Goal: Navigation & Orientation: Find specific page/section

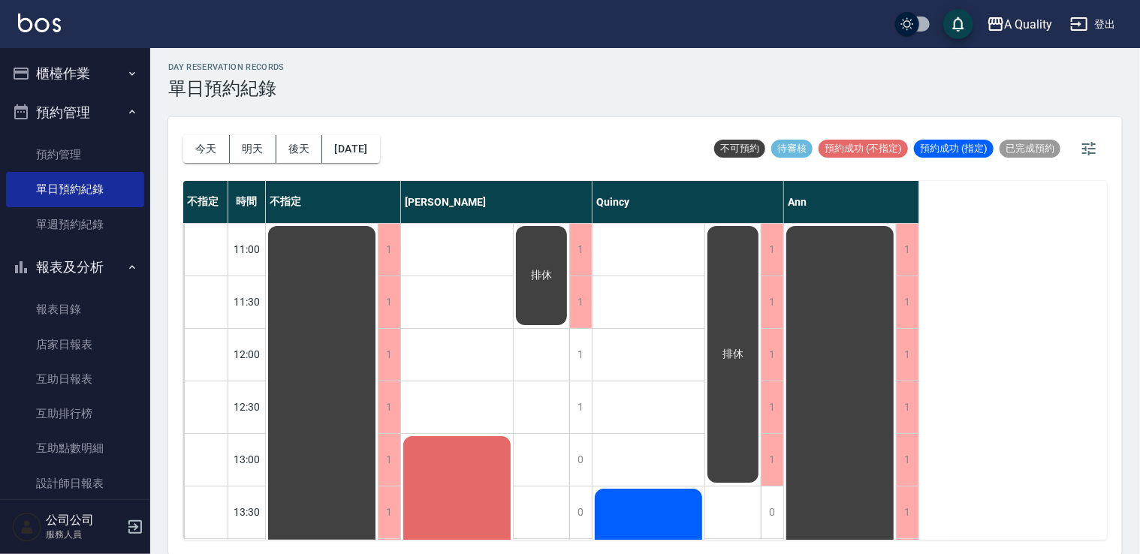
scroll to position [150, 0]
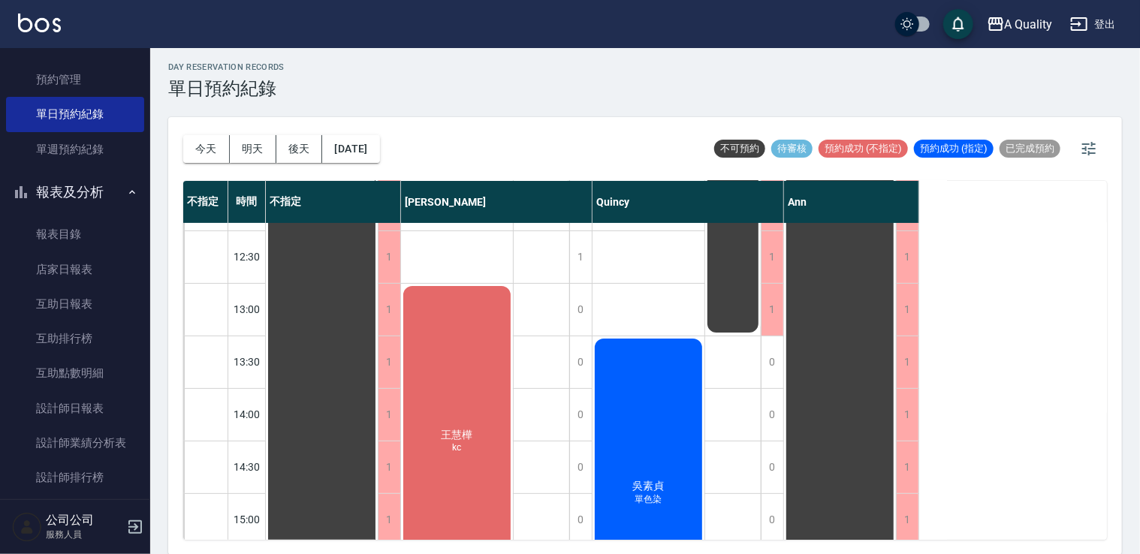
click at [378, 317] on div "[PERSON_NAME]kc" at bounding box center [322, 546] width 112 height 945
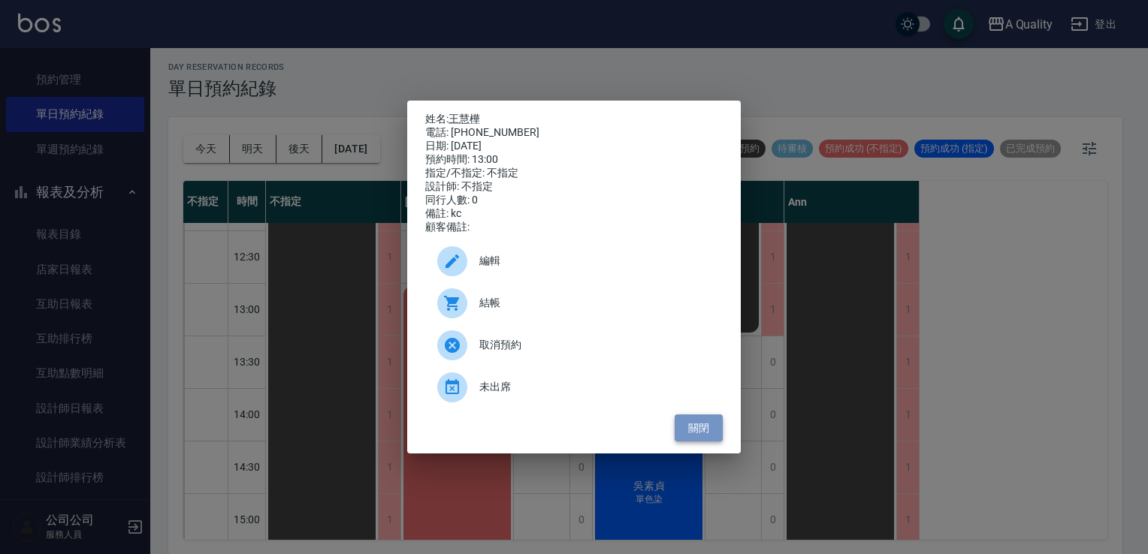
click at [688, 431] on button "關閉" at bounding box center [699, 429] width 48 height 28
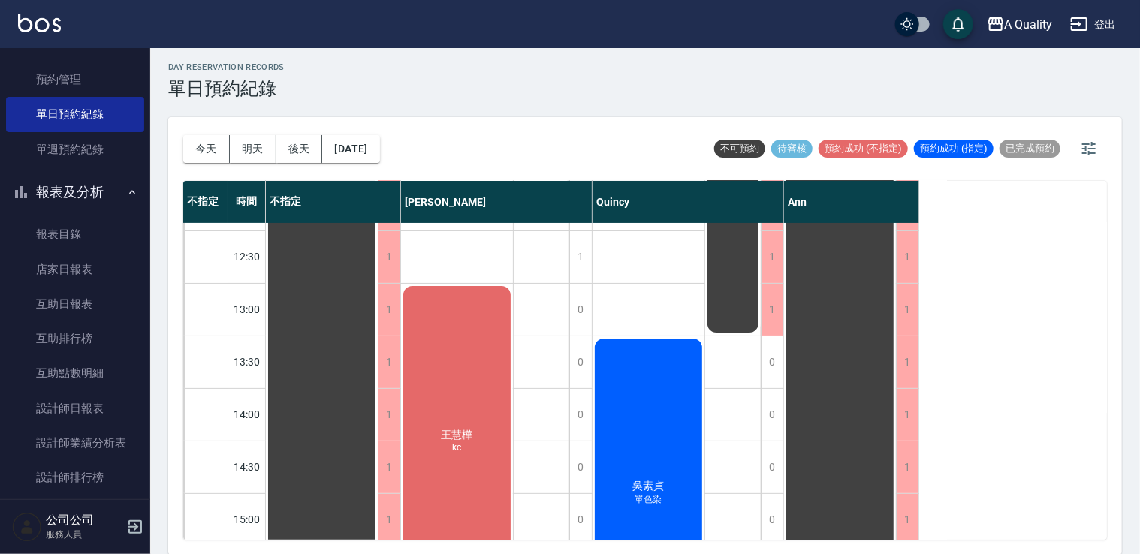
click at [378, 308] on div "[PERSON_NAME]kc" at bounding box center [322, 546] width 112 height 945
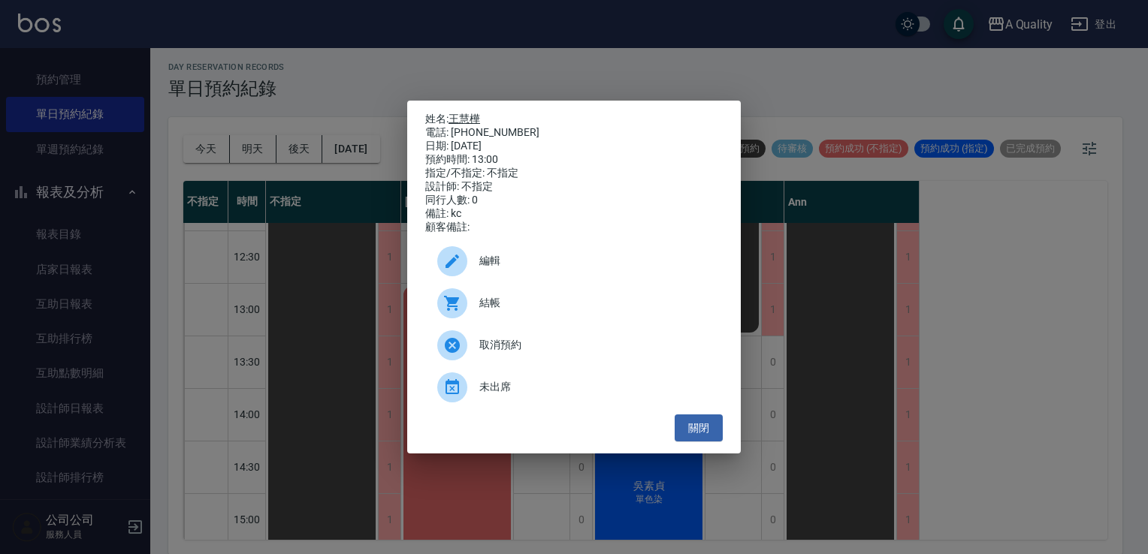
click at [461, 113] on link "王慧樺" at bounding box center [465, 119] width 32 height 12
click at [701, 434] on button "關閉" at bounding box center [699, 429] width 48 height 28
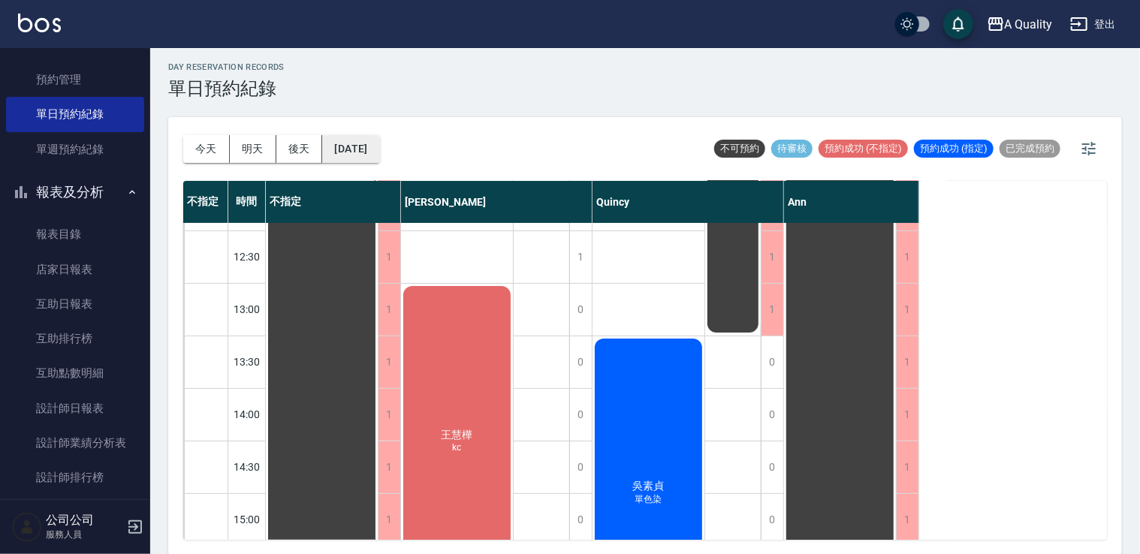
click at [379, 153] on button "[DATE]" at bounding box center [350, 149] width 57 height 28
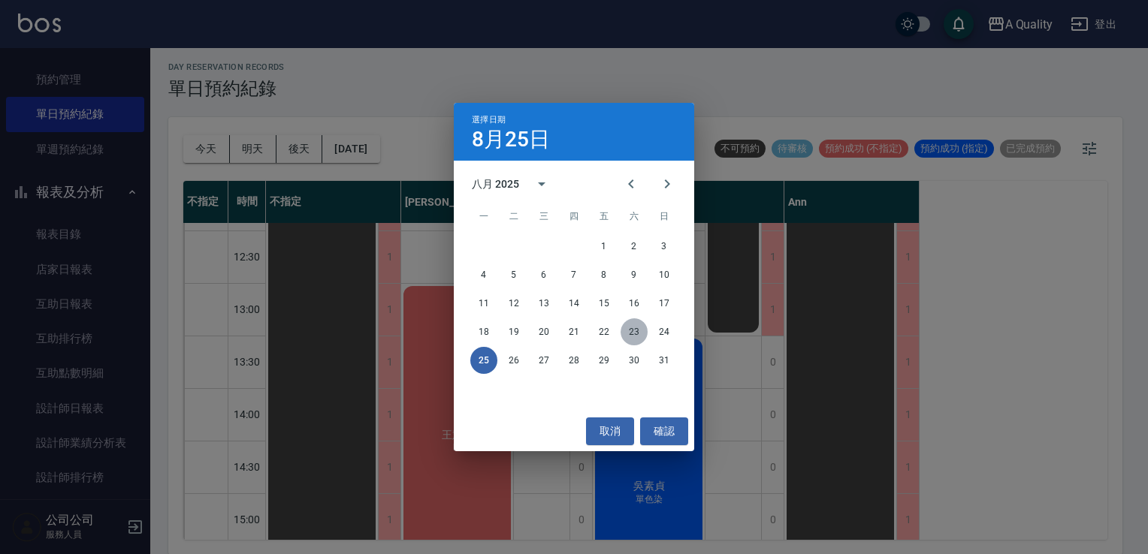
click at [634, 329] on button "23" at bounding box center [634, 332] width 27 height 27
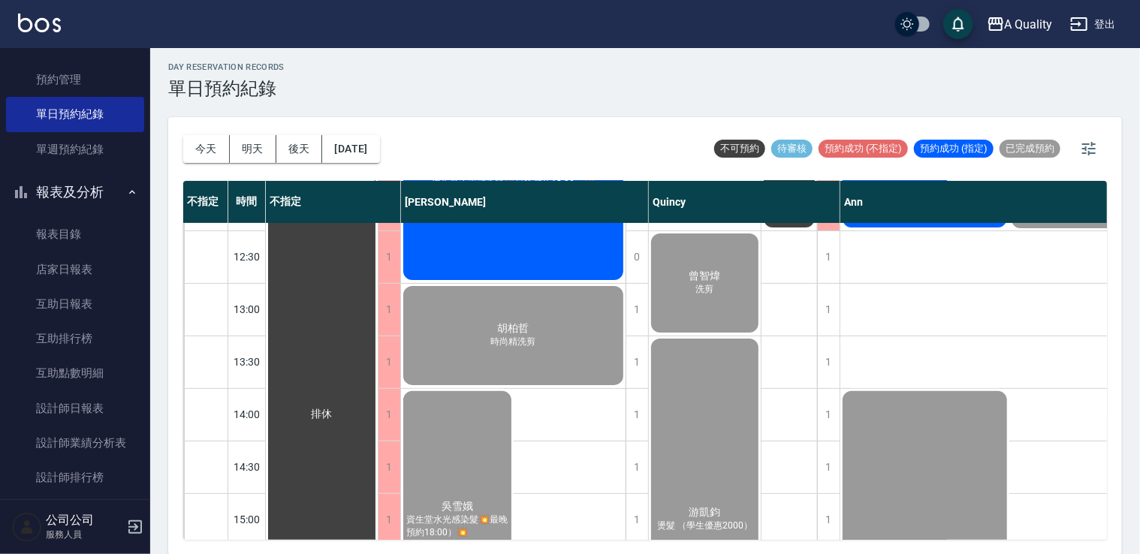
click at [371, 129] on div "[DATE] [DATE] [DATE] [DATE]" at bounding box center [281, 149] width 197 height 64
click at [379, 154] on button "[DATE]" at bounding box center [350, 149] width 57 height 28
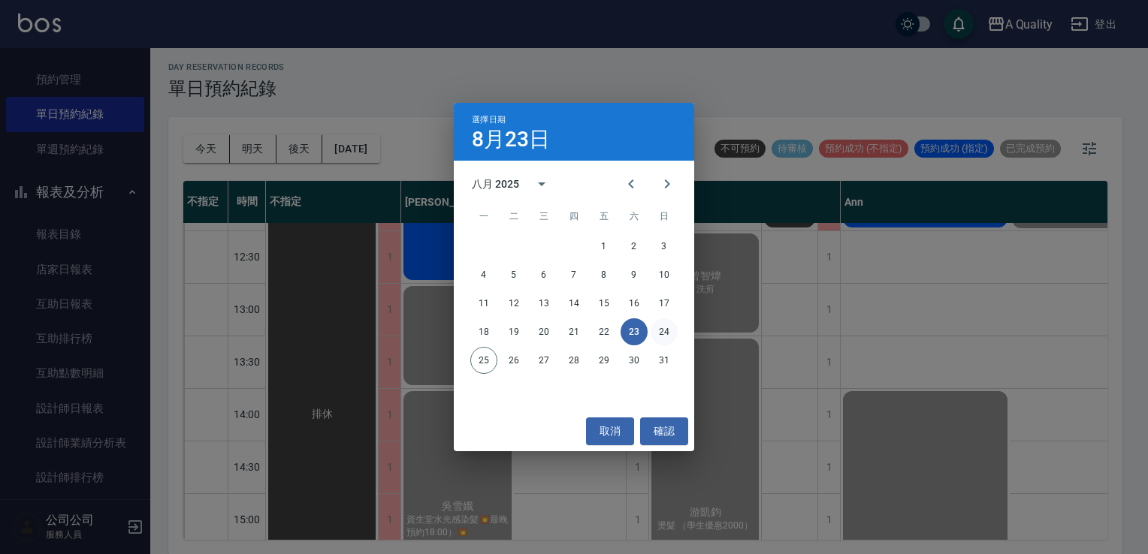
click at [655, 331] on button "24" at bounding box center [664, 332] width 27 height 27
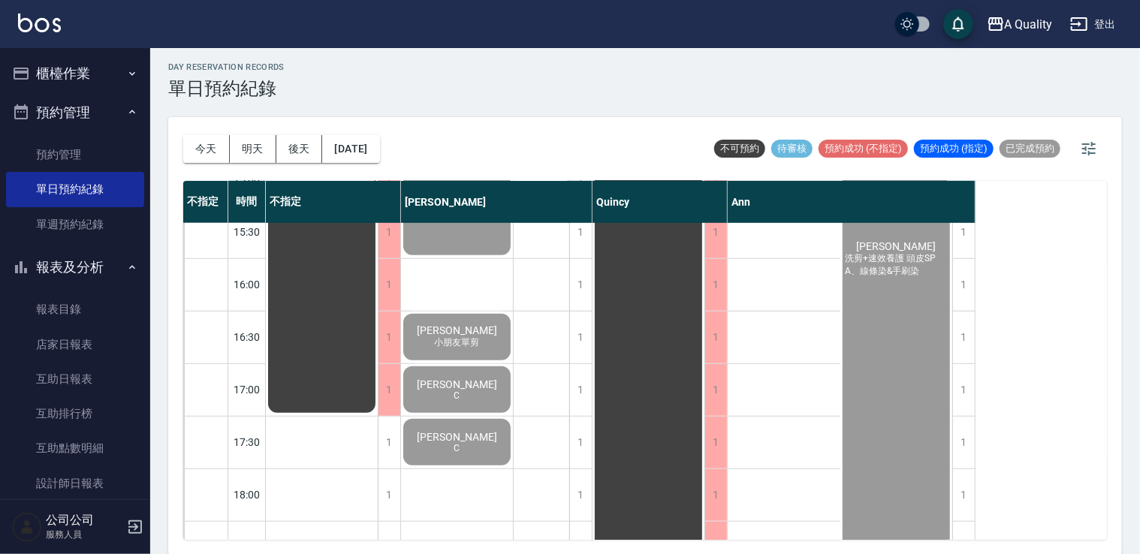
click at [92, 80] on button "櫃檯作業" at bounding box center [75, 73] width 138 height 39
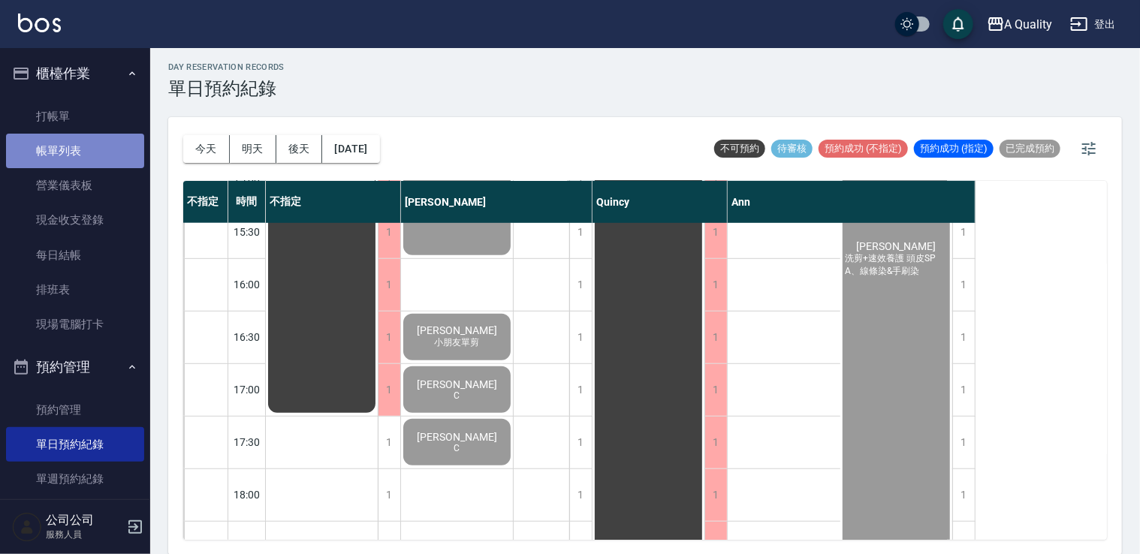
click at [75, 142] on link "帳單列表" at bounding box center [75, 151] width 138 height 35
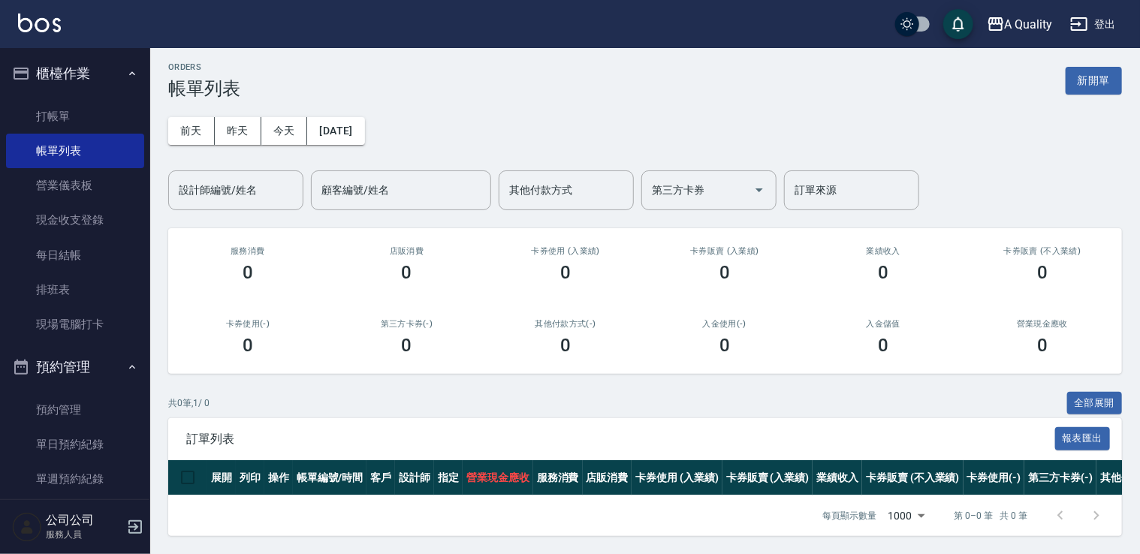
scroll to position [15, 0]
click at [91, 117] on link "打帳單" at bounding box center [75, 116] width 138 height 35
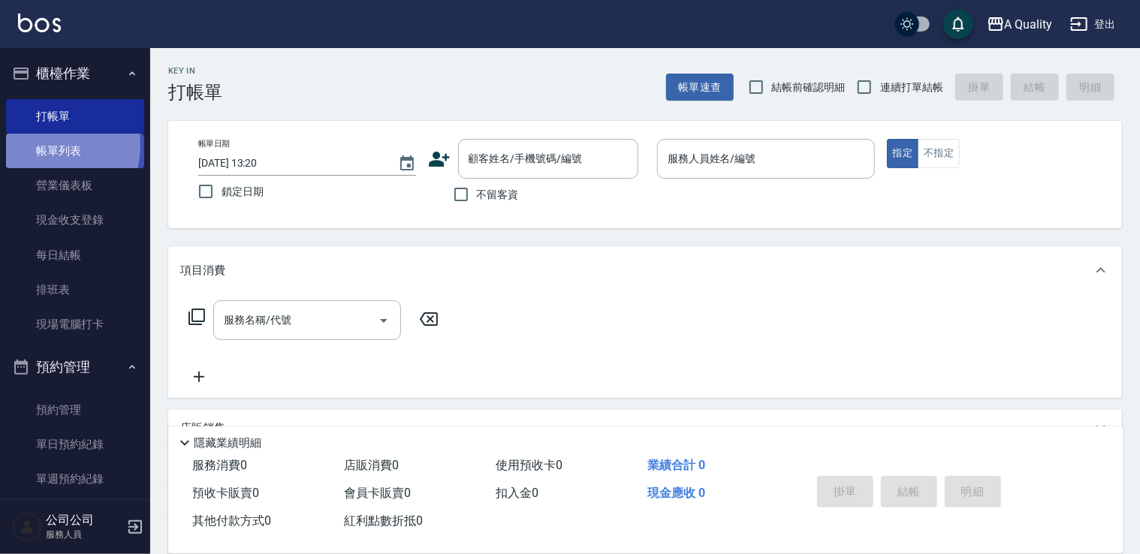
click at [38, 145] on link "帳單列表" at bounding box center [75, 151] width 138 height 35
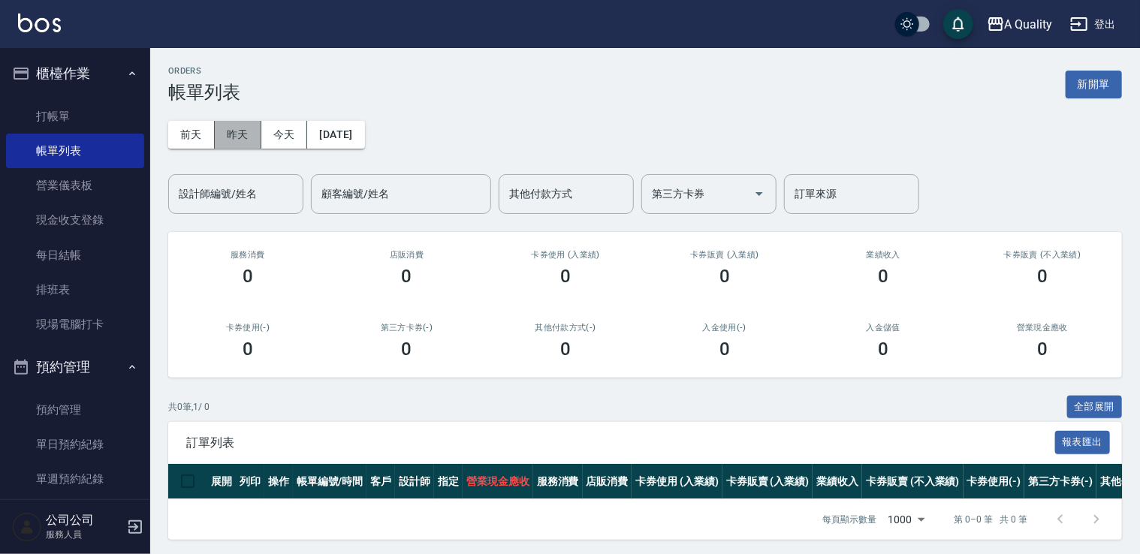
click at [228, 137] on button "昨天" at bounding box center [238, 135] width 47 height 28
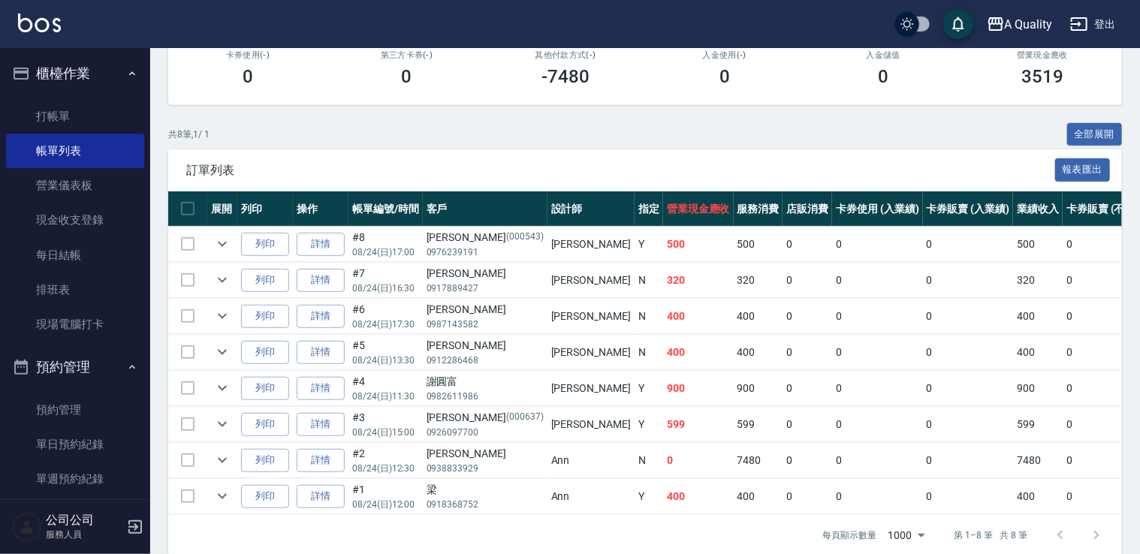
scroll to position [301, 0]
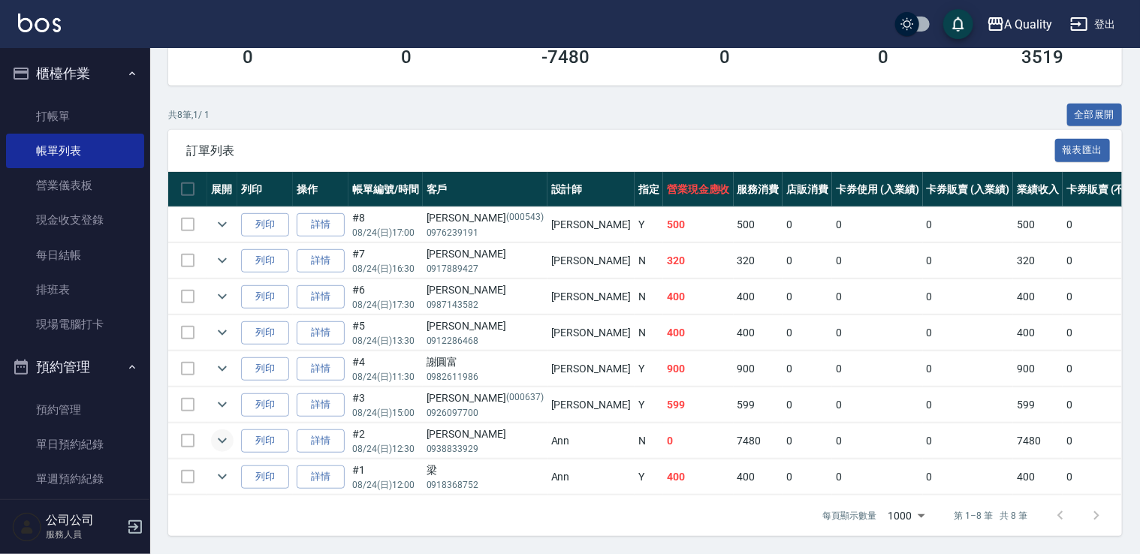
click at [219, 432] on icon "expand row" at bounding box center [222, 441] width 18 height 18
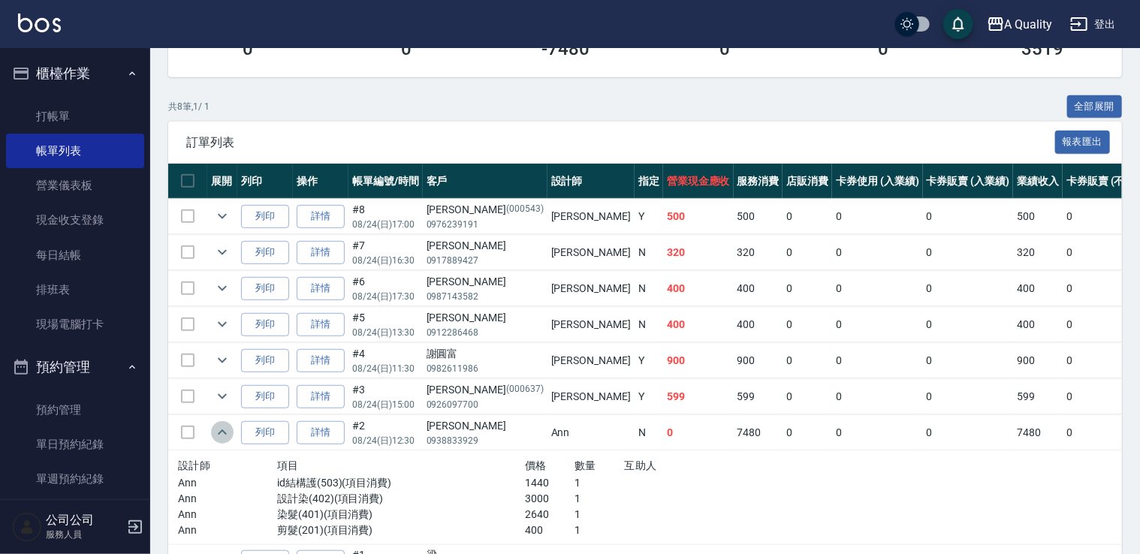
click at [219, 431] on icon "expand row" at bounding box center [222, 432] width 9 height 5
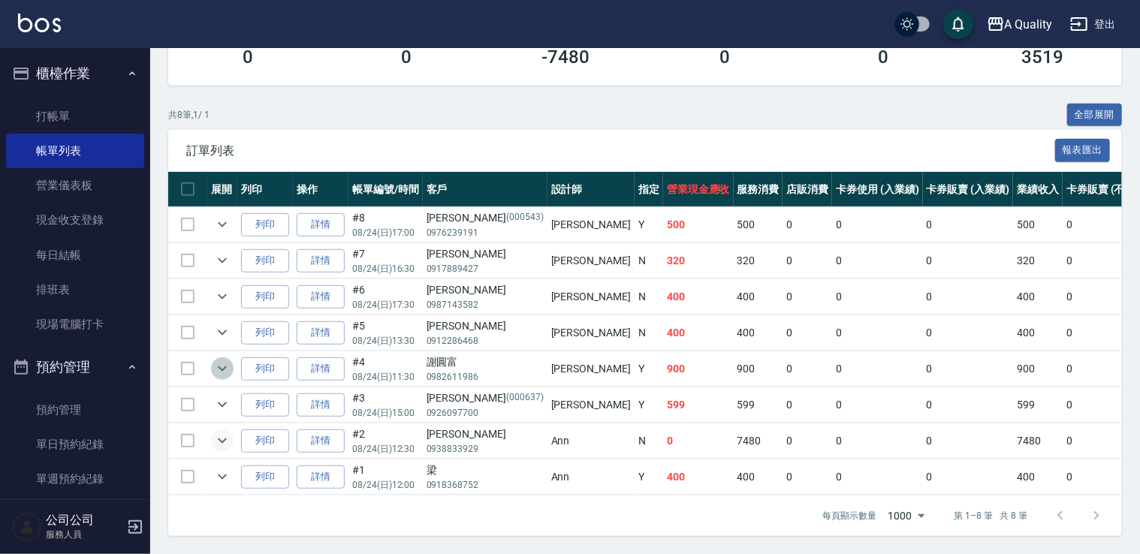
click at [216, 367] on icon "expand row" at bounding box center [222, 369] width 18 height 18
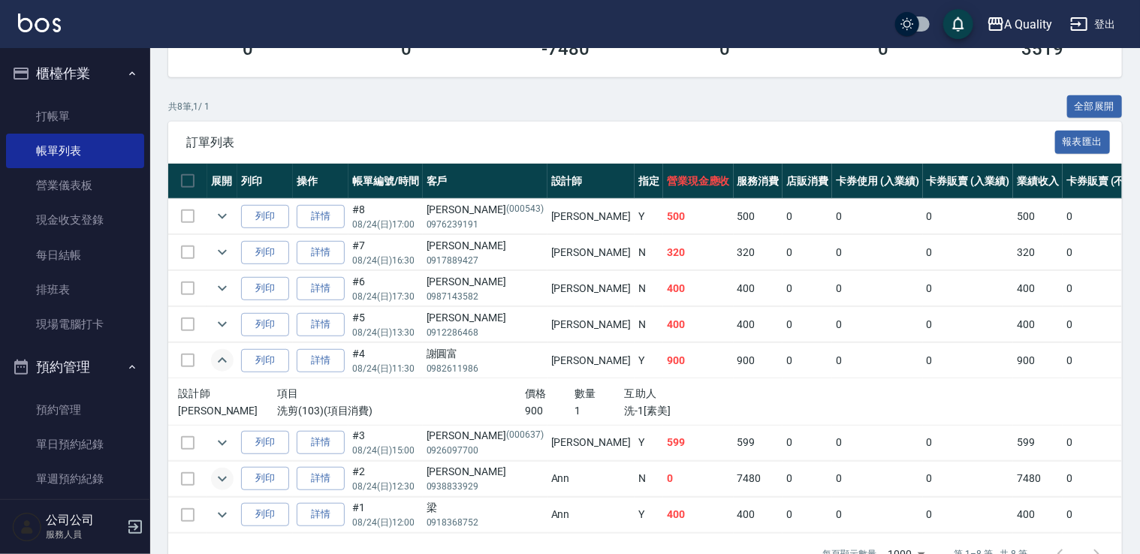
click at [216, 366] on icon "expand row" at bounding box center [222, 361] width 18 height 18
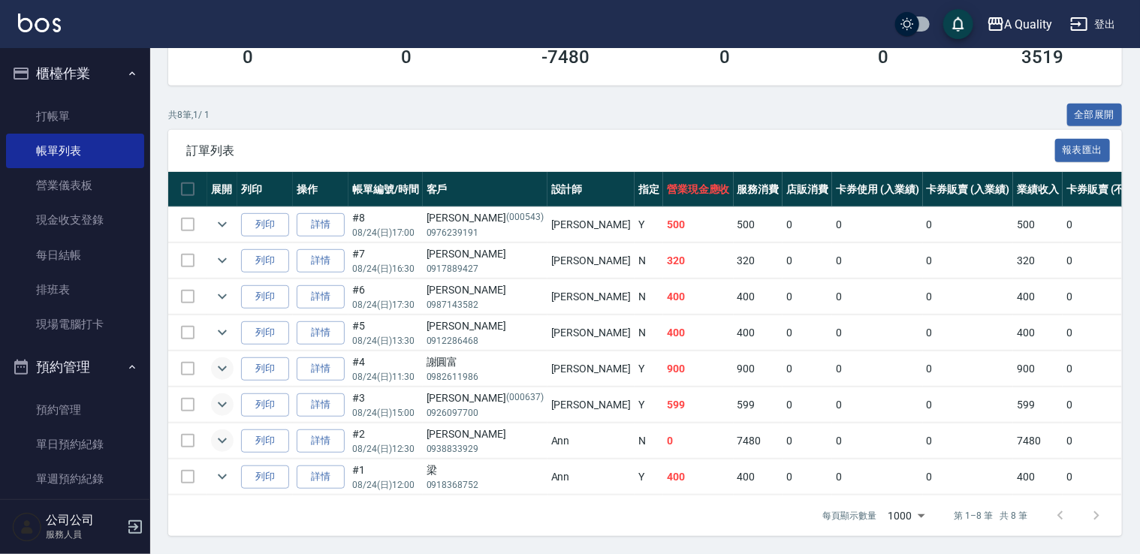
click at [225, 403] on td at bounding box center [222, 405] width 30 height 35
click at [224, 398] on icon "expand row" at bounding box center [222, 405] width 18 height 18
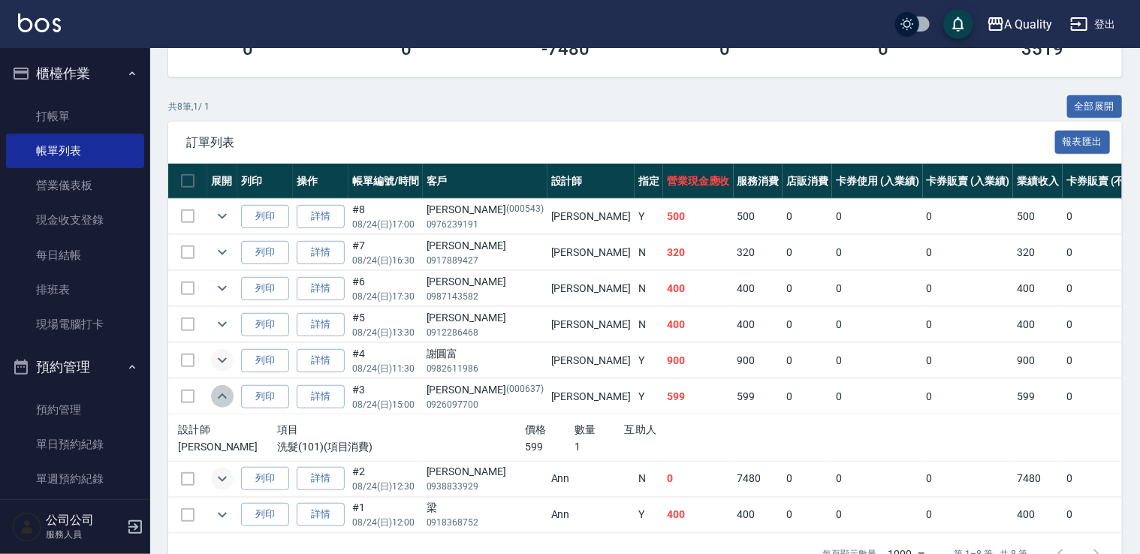
click at [224, 398] on icon "expand row" at bounding box center [222, 397] width 18 height 18
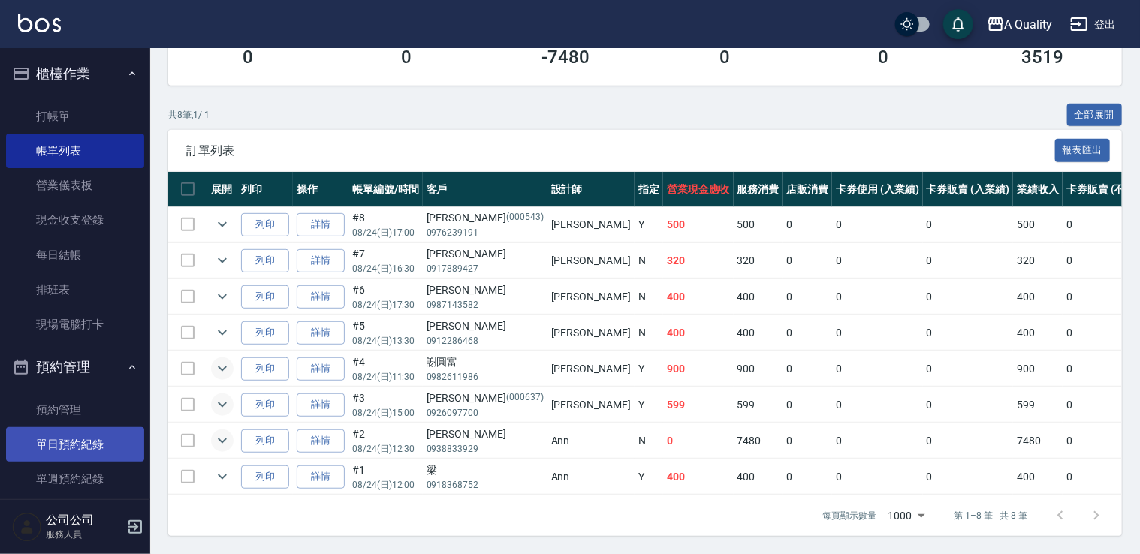
click at [105, 446] on link "單日預約紀錄" at bounding box center [75, 444] width 138 height 35
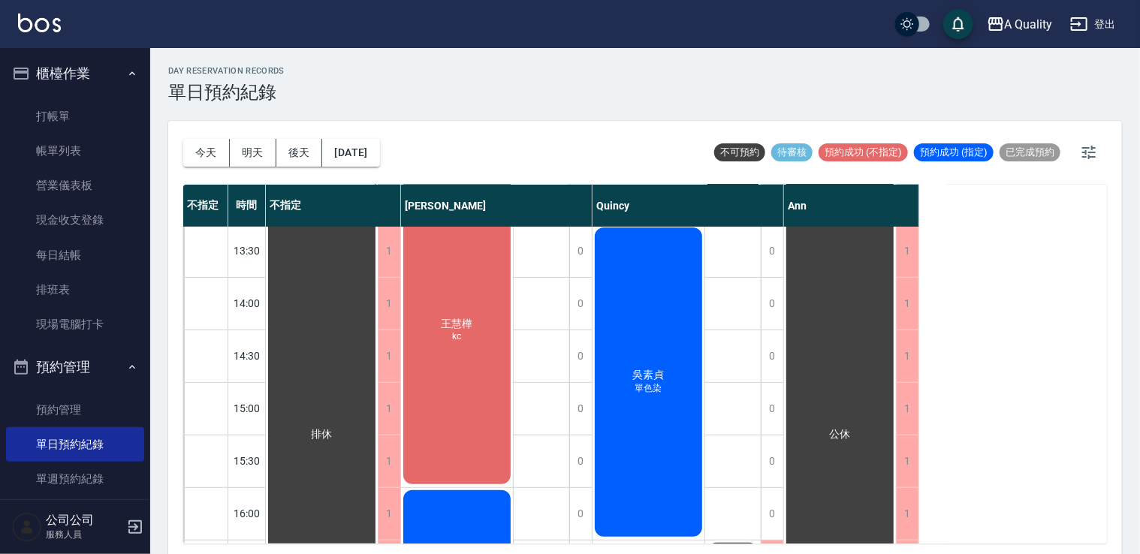
scroll to position [190, 0]
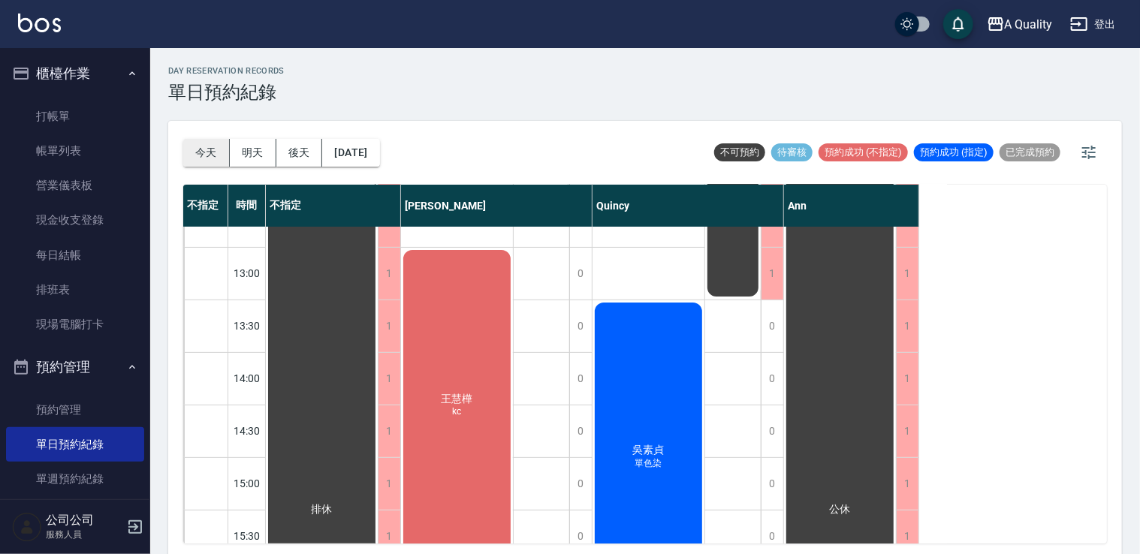
click at [181, 152] on div "[DATE] [DATE] [DATE] [DATE] 不可預約 待審核 預約成功 (不指定) 預約成功 (指定) 已完成預約 不指定 時間 不指定 [PER…" at bounding box center [645, 340] width 954 height 438
click at [196, 150] on button "今天" at bounding box center [206, 153] width 47 height 28
click at [378, 278] on div "[PERSON_NAME]kc" at bounding box center [322, 510] width 112 height 945
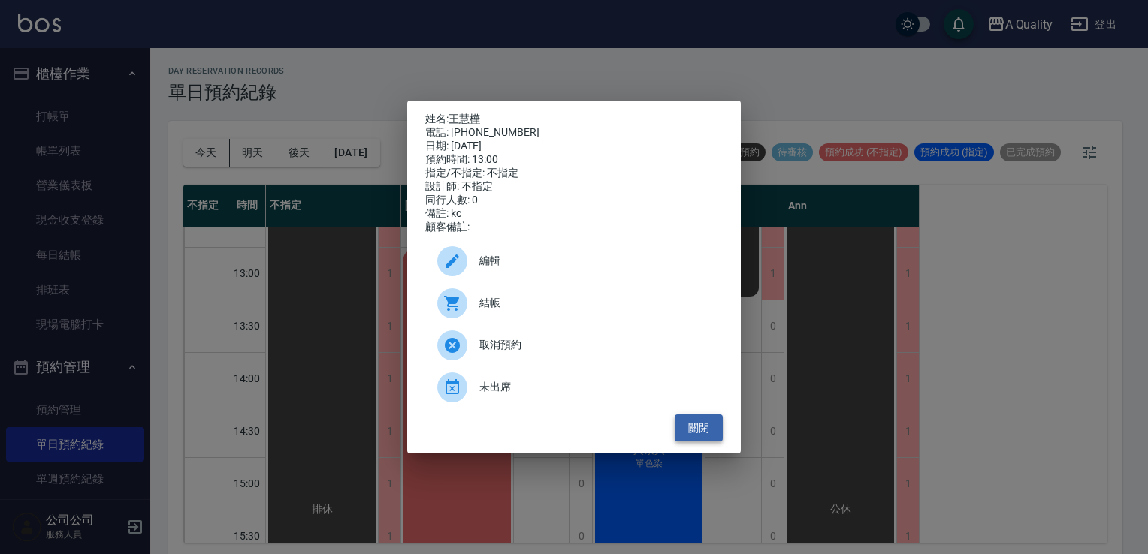
click at [705, 434] on button "關閉" at bounding box center [699, 429] width 48 height 28
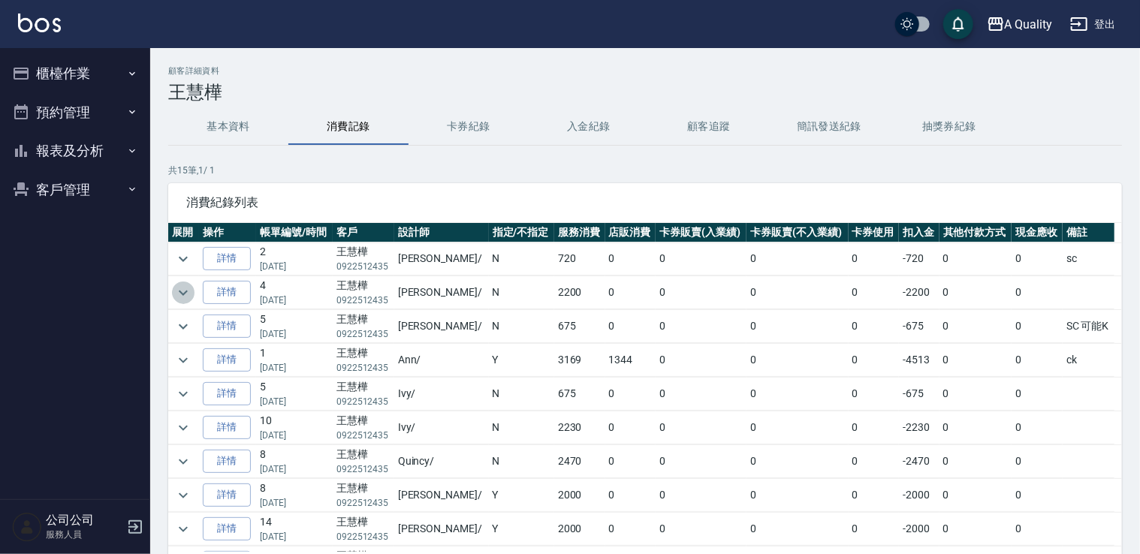
click at [183, 290] on icon "expand row" at bounding box center [183, 293] width 18 height 18
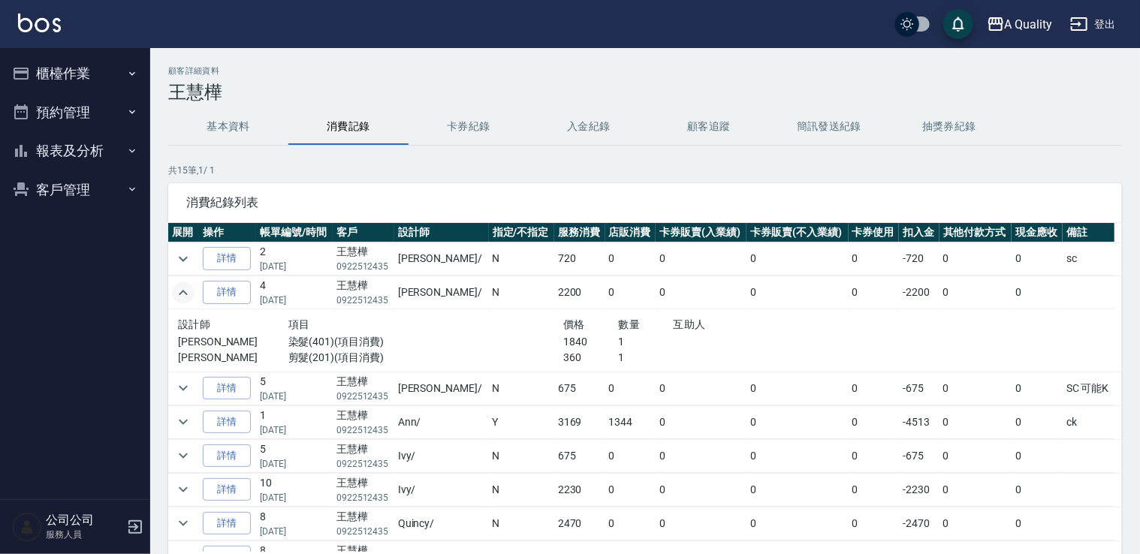
click at [183, 290] on icon "expand row" at bounding box center [183, 292] width 9 height 5
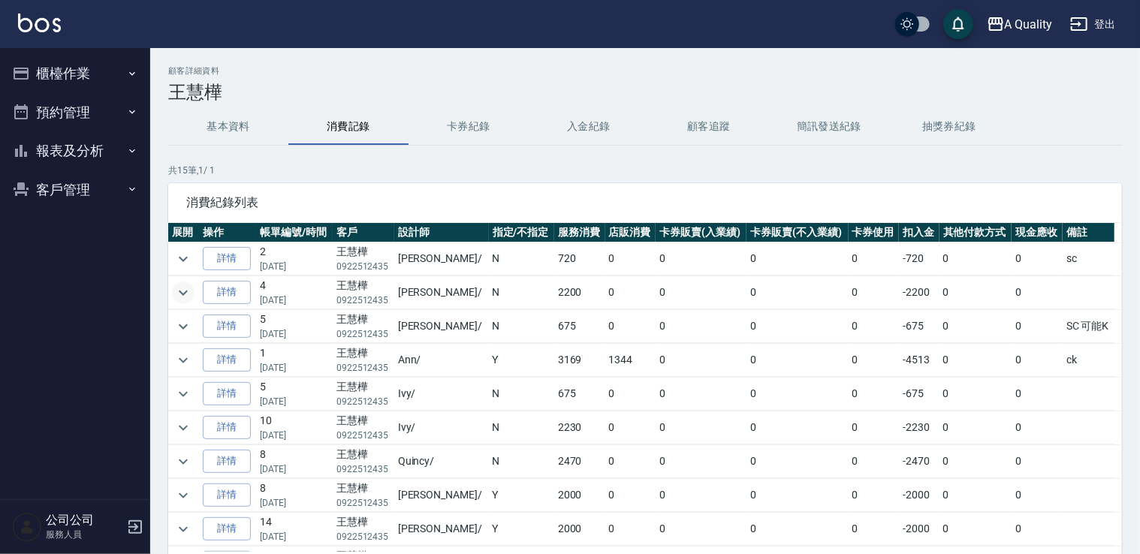
click at [190, 295] on icon "expand row" at bounding box center [183, 293] width 18 height 18
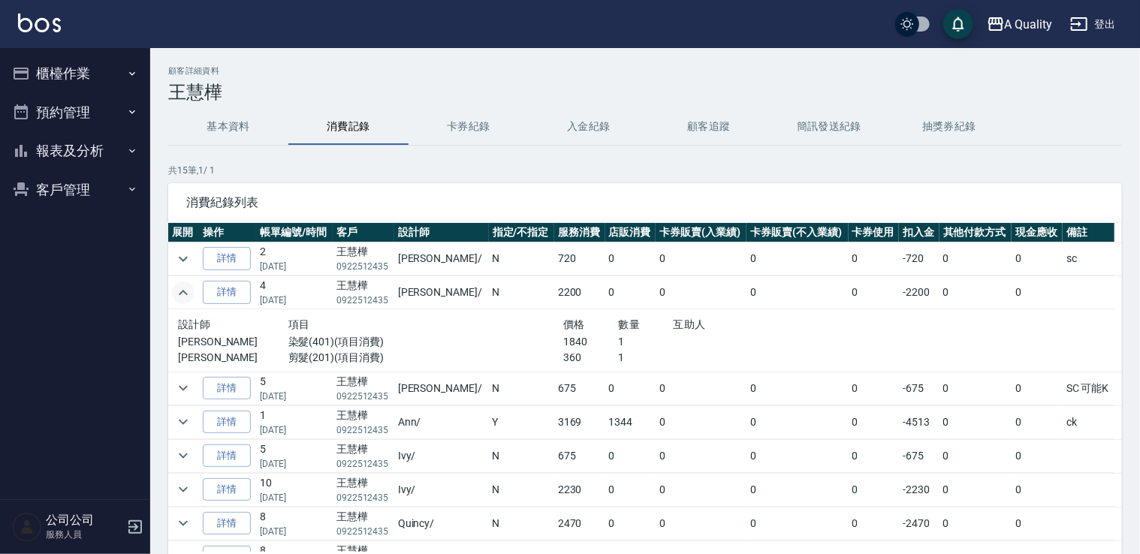
click at [190, 295] on icon "expand row" at bounding box center [183, 293] width 18 height 18
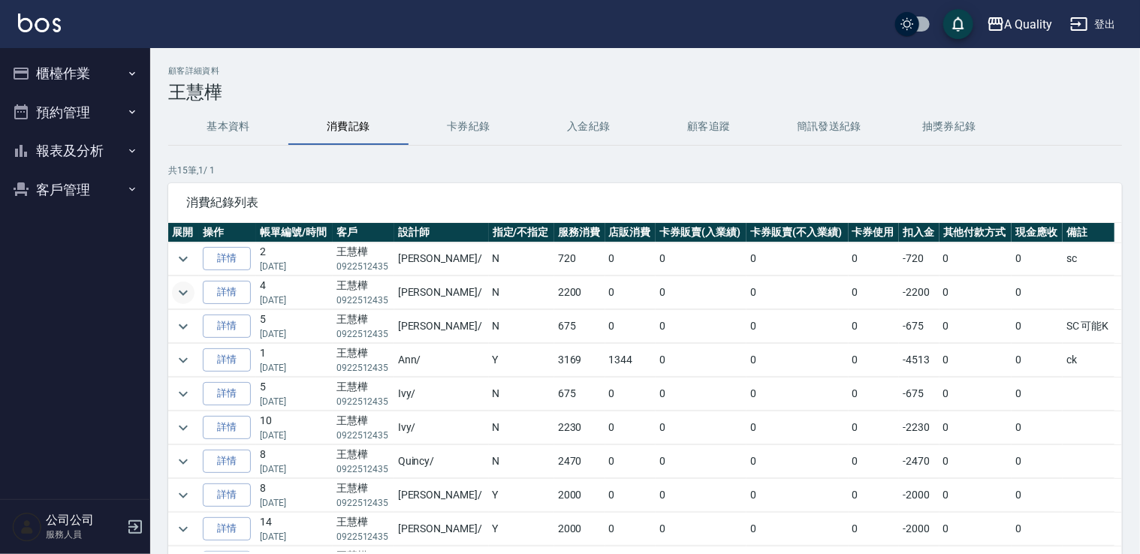
click at [174, 249] on td at bounding box center [183, 259] width 31 height 33
click at [176, 251] on icon "expand row" at bounding box center [183, 259] width 18 height 18
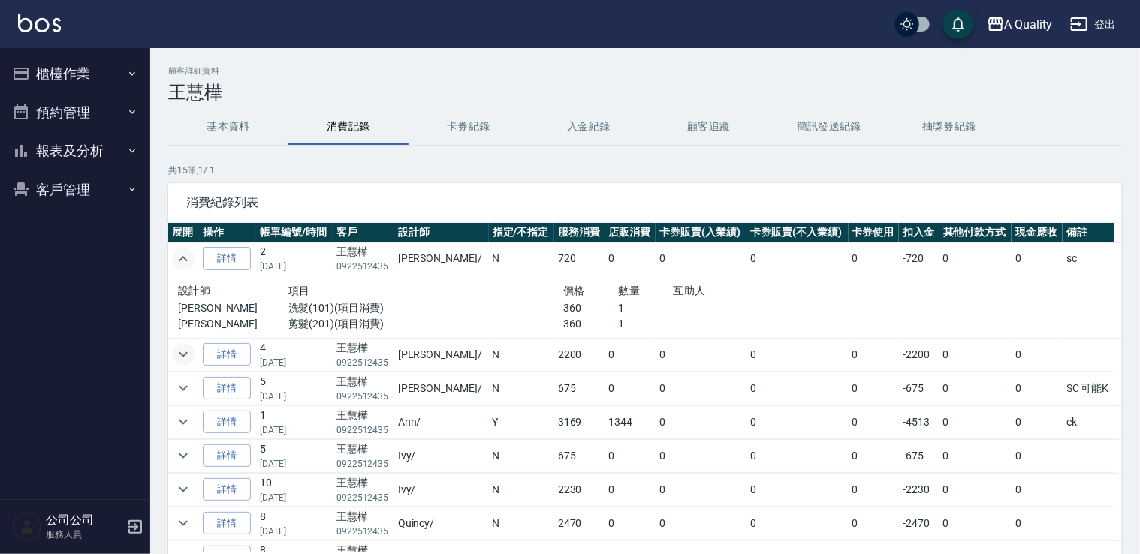
click at [176, 251] on icon "expand row" at bounding box center [183, 259] width 18 height 18
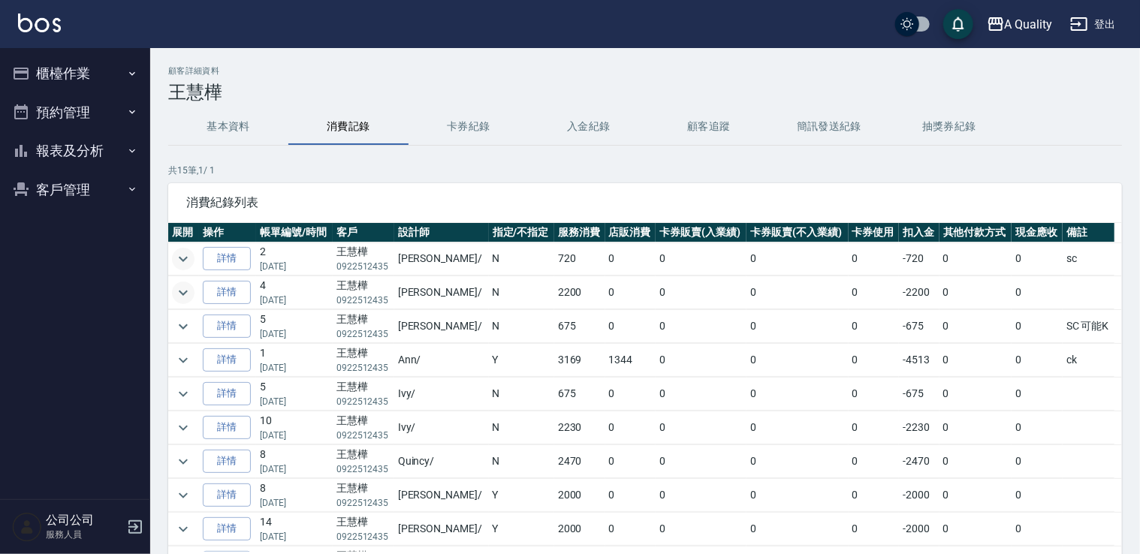
click at [85, 111] on button "預約管理" at bounding box center [75, 112] width 138 height 39
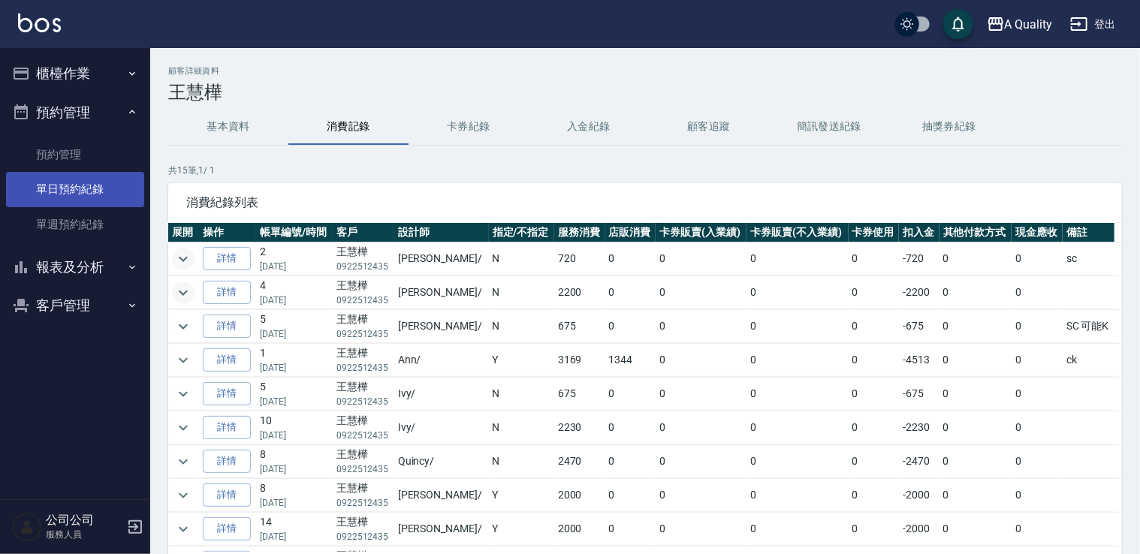
click at [98, 201] on link "單日預約紀錄" at bounding box center [75, 189] width 138 height 35
